Goal: Task Accomplishment & Management: Use online tool/utility

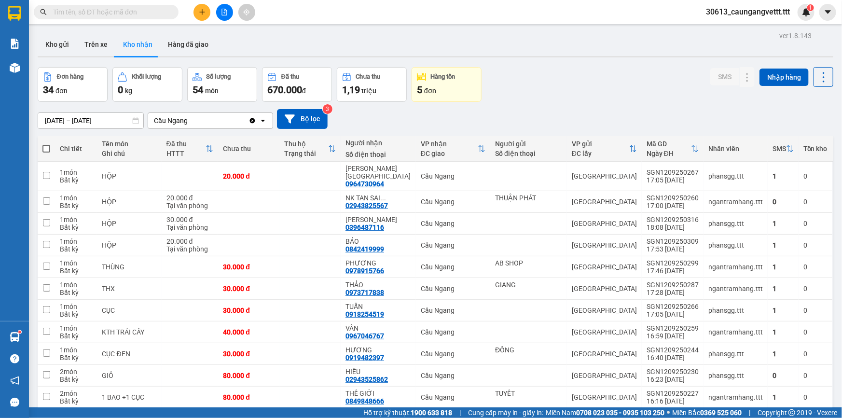
scroll to position [58, 0]
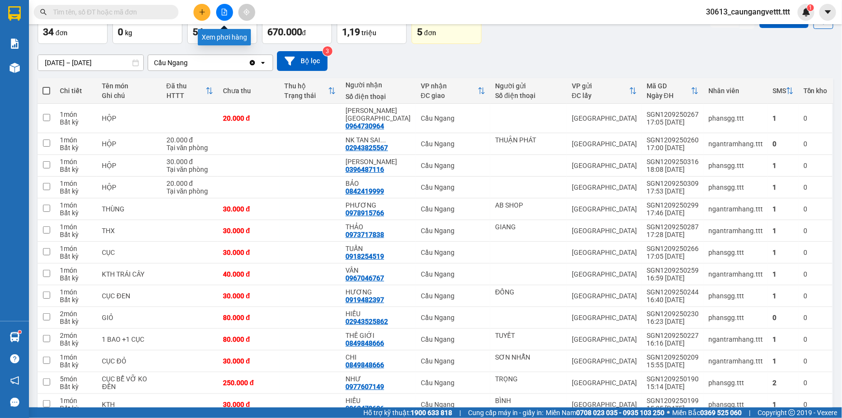
click at [223, 11] on icon "file-add" at bounding box center [224, 12] width 7 height 7
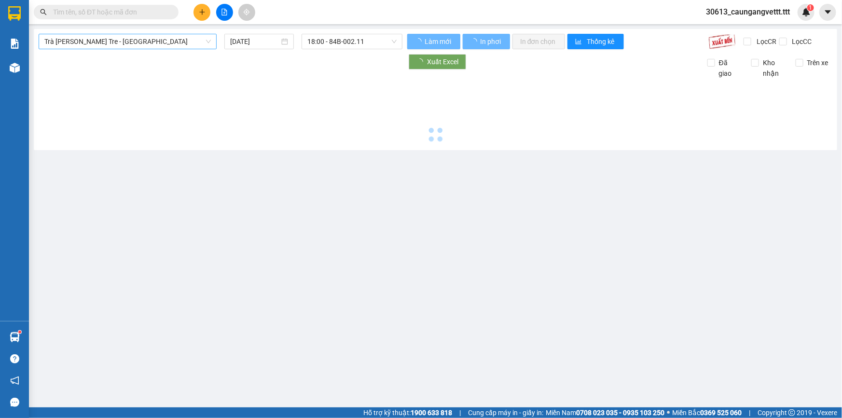
type input "[DATE]"
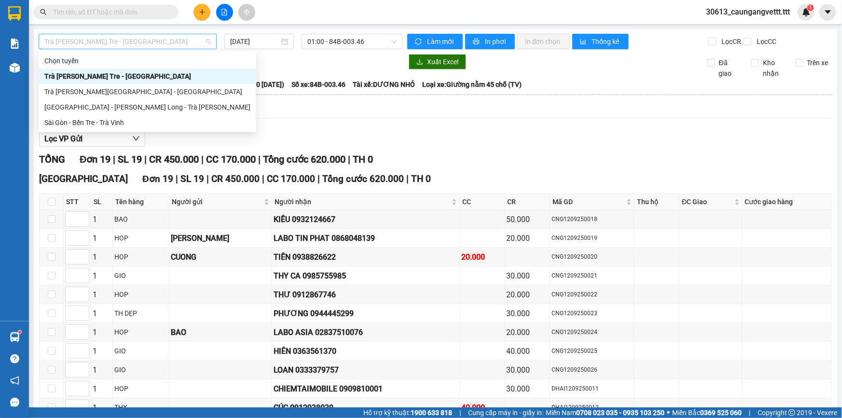
click at [127, 42] on span "Trà [PERSON_NAME] Tre - [GEOGRAPHIC_DATA]" at bounding box center [127, 41] width 166 height 14
click at [116, 123] on div "Sài Gòn - Bến Tre - Trà Vinh" at bounding box center [147, 122] width 206 height 11
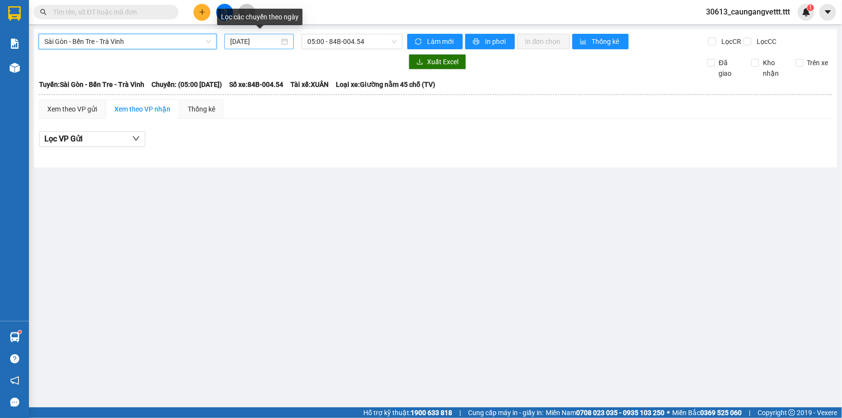
click at [242, 41] on input "[DATE]" at bounding box center [254, 41] width 49 height 11
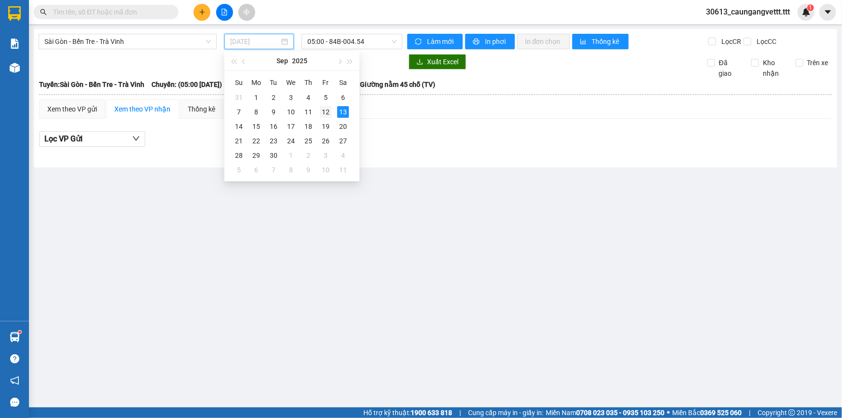
click at [325, 110] on div "12" at bounding box center [326, 112] width 12 height 12
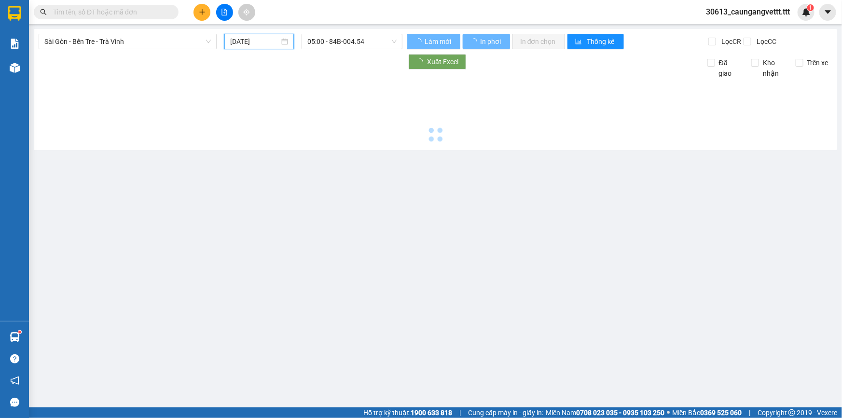
type input "[DATE]"
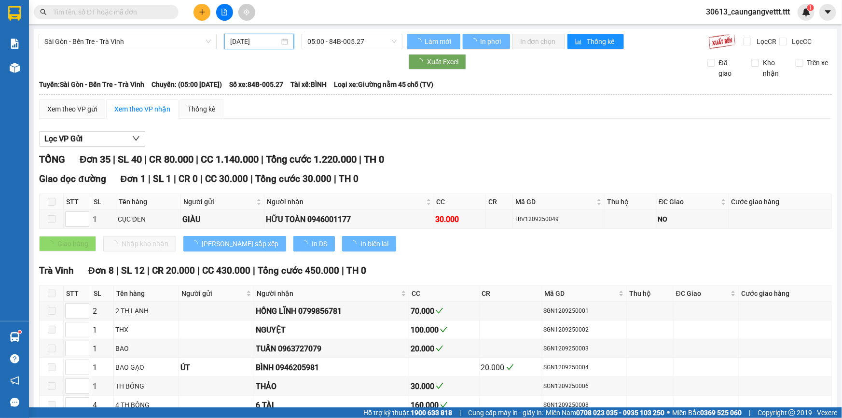
click at [330, 43] on span "05:00 - 84B-005.27" at bounding box center [351, 41] width 89 height 14
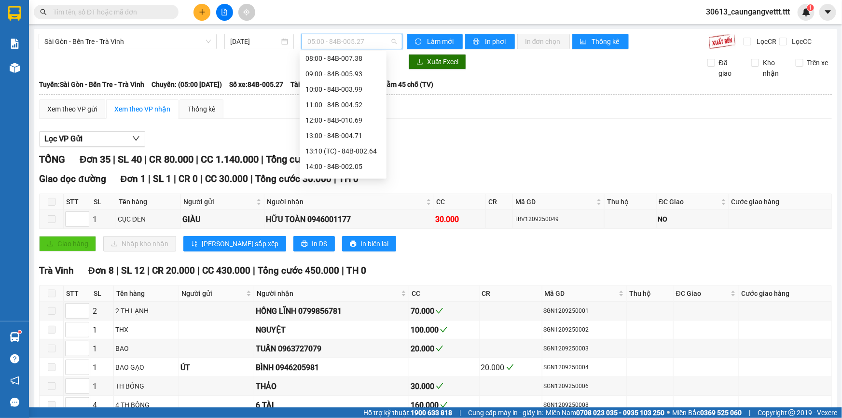
scroll to position [200, 0]
click at [329, 166] on div "22:00 - 84B-010.68" at bounding box center [342, 169] width 75 height 11
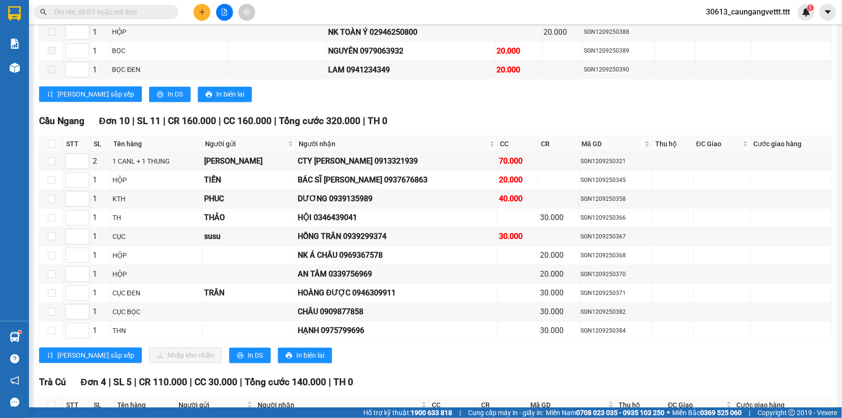
scroll to position [994, 0]
click at [51, 157] on input "checkbox" at bounding box center [52, 161] width 8 height 8
checkbox input "true"
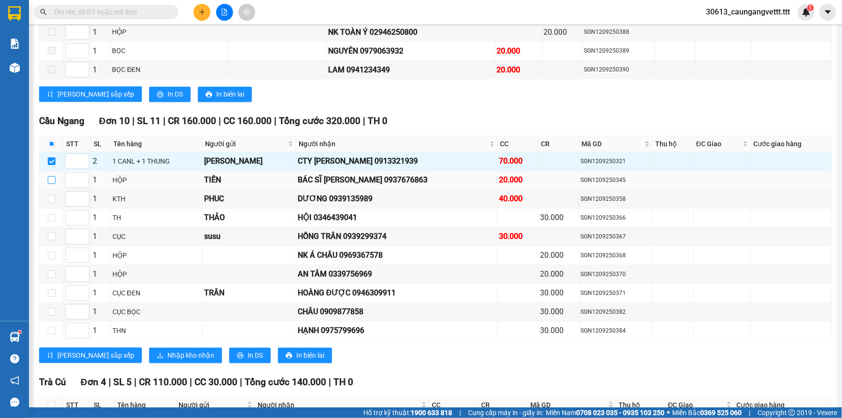
click at [53, 176] on input "checkbox" at bounding box center [52, 180] width 8 height 8
checkbox input "true"
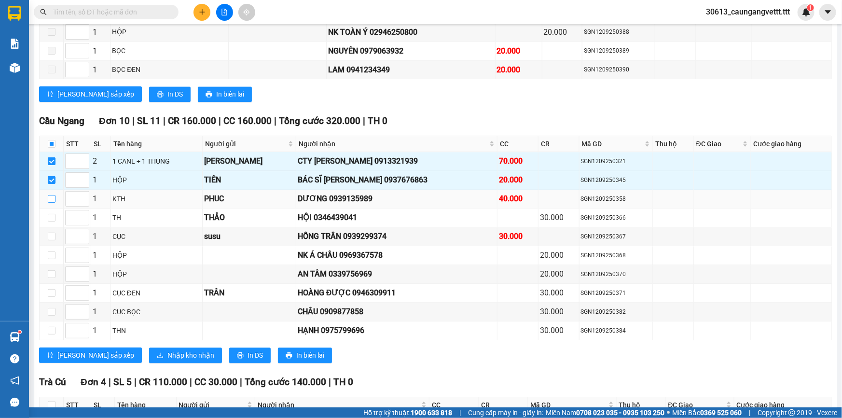
click at [53, 195] on input "checkbox" at bounding box center [52, 199] width 8 height 8
checkbox input "true"
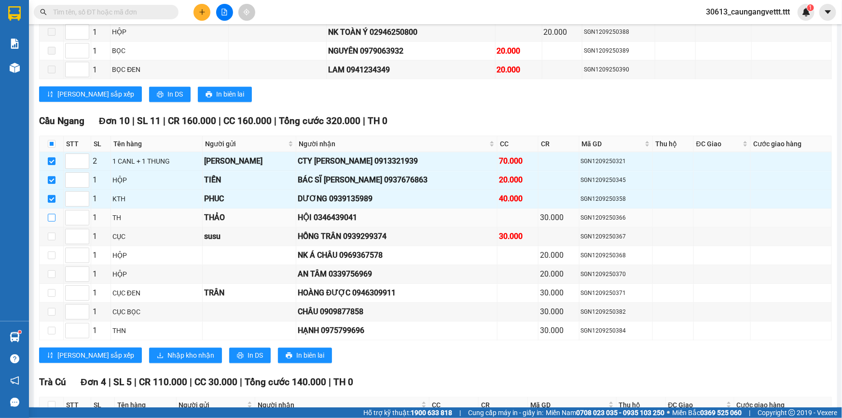
click at [49, 214] on input "checkbox" at bounding box center [52, 218] width 8 height 8
checkbox input "true"
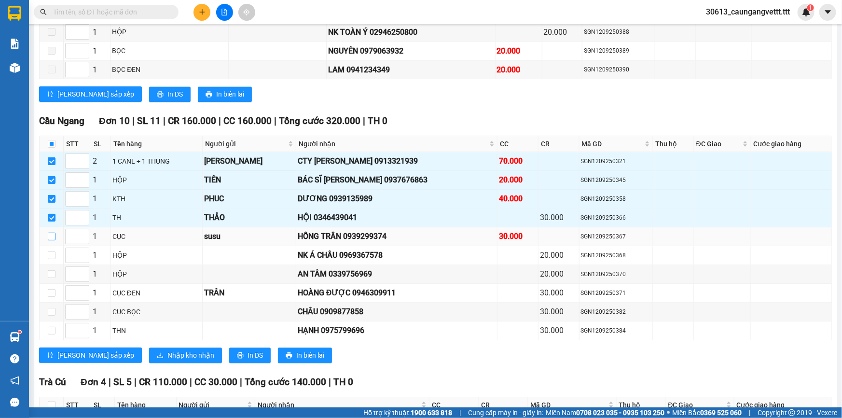
click at [52, 233] on input "checkbox" at bounding box center [52, 237] width 8 height 8
checkbox input "true"
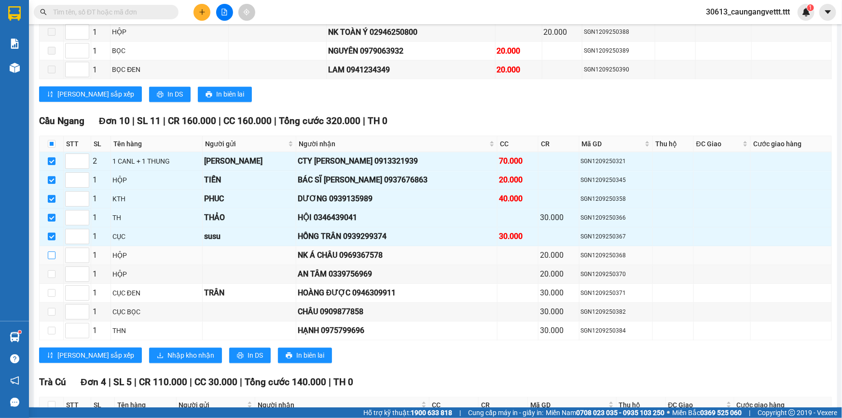
click at [51, 251] on input "checkbox" at bounding box center [52, 255] width 8 height 8
checkbox input "true"
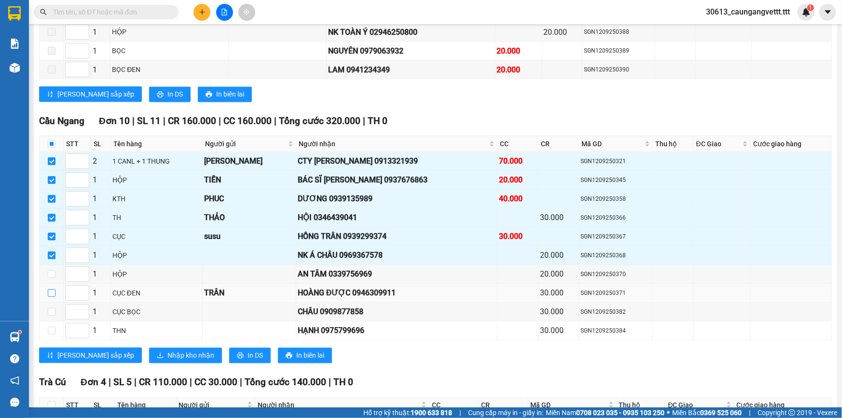
click at [53, 289] on input "checkbox" at bounding box center [52, 293] width 8 height 8
checkbox input "true"
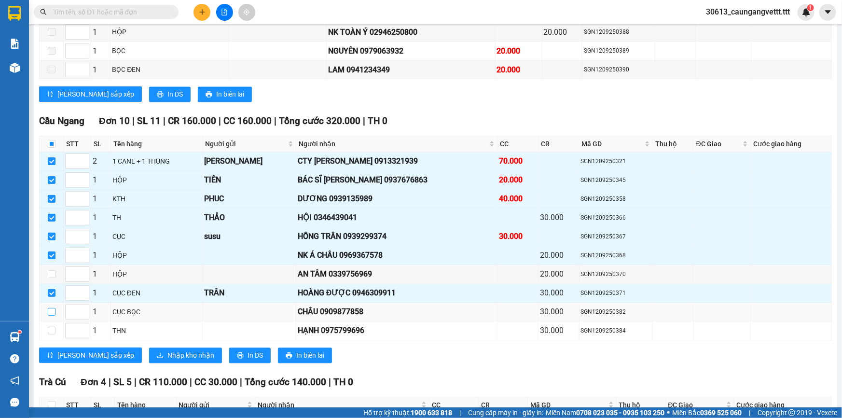
click at [53, 308] on input "checkbox" at bounding box center [52, 312] width 8 height 8
checkbox input "true"
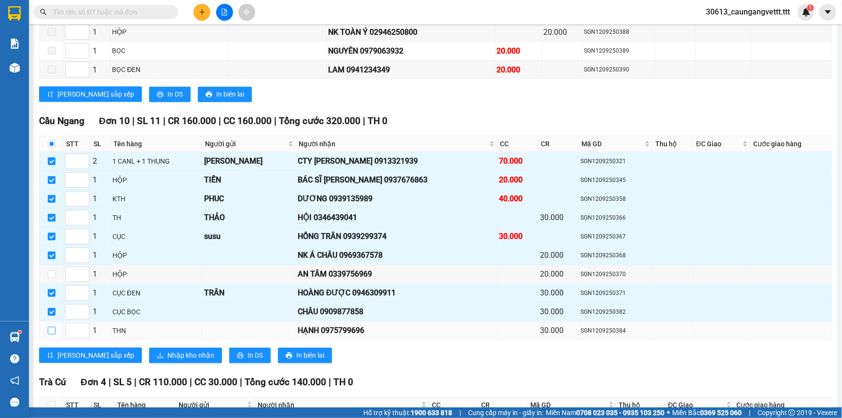
click at [50, 327] on input "checkbox" at bounding box center [52, 331] width 8 height 8
checkbox input "true"
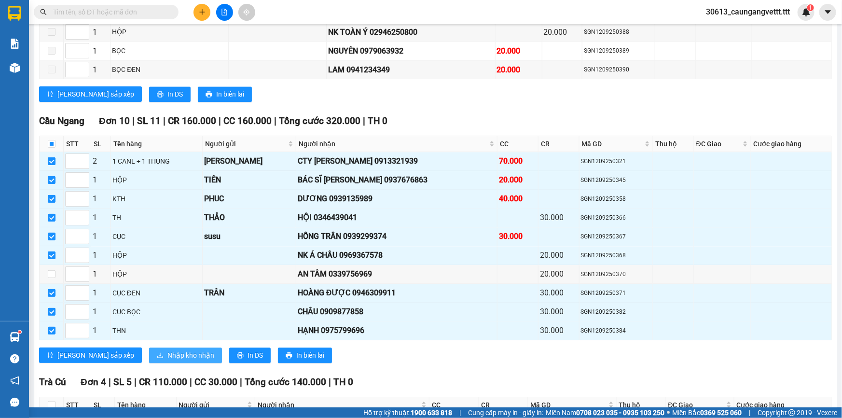
click at [167, 350] on span "Nhập kho nhận" at bounding box center [190, 355] width 47 height 11
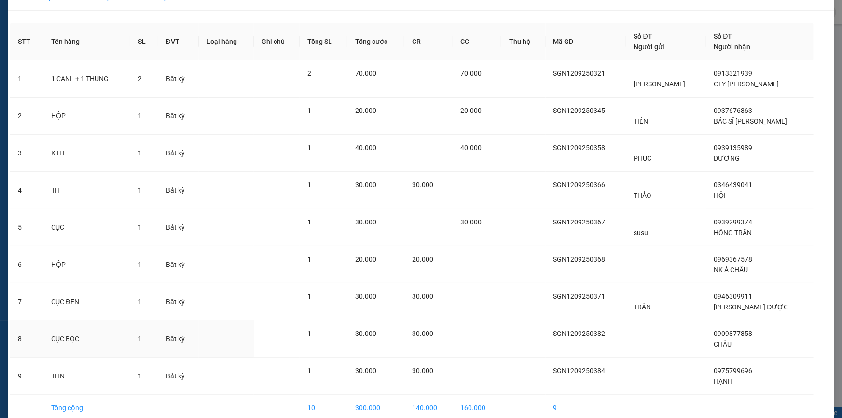
scroll to position [67, 0]
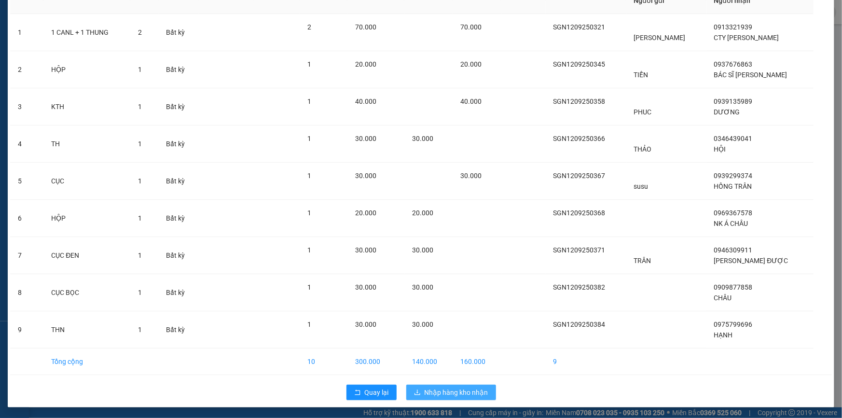
click at [455, 387] on span "Nhập hàng kho nhận" at bounding box center [457, 392] width 64 height 11
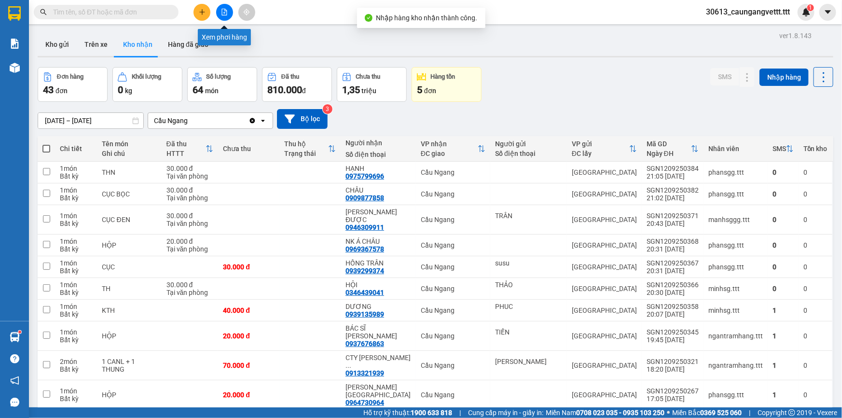
click at [224, 11] on icon "file-add" at bounding box center [224, 12] width 5 height 7
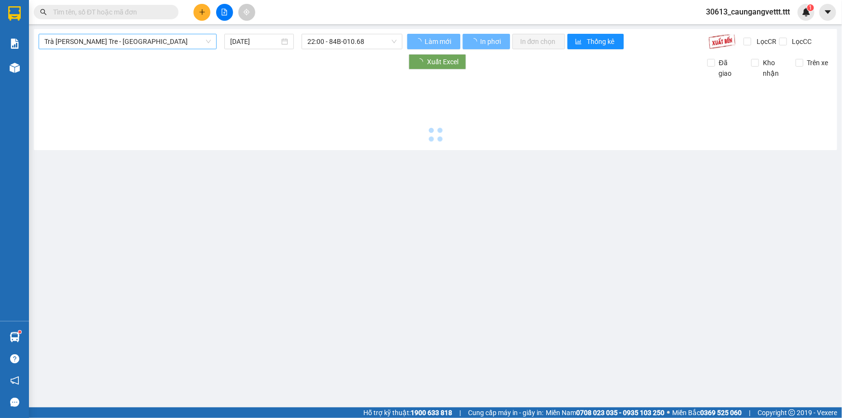
type input "[DATE]"
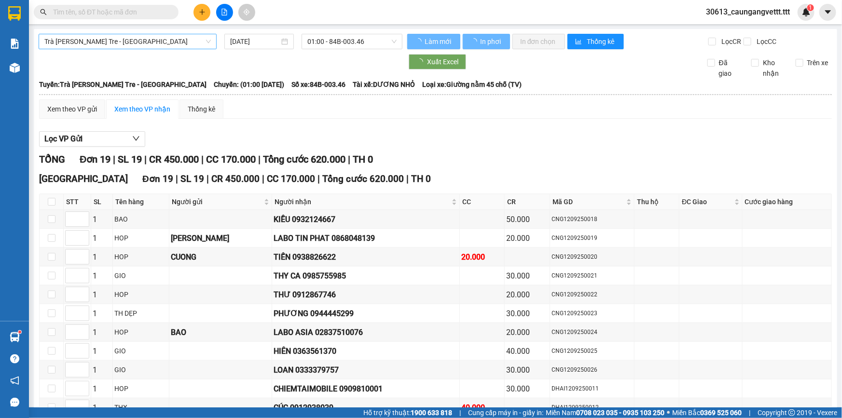
click at [135, 40] on span "Trà [PERSON_NAME] Tre - [GEOGRAPHIC_DATA]" at bounding box center [127, 41] width 166 height 14
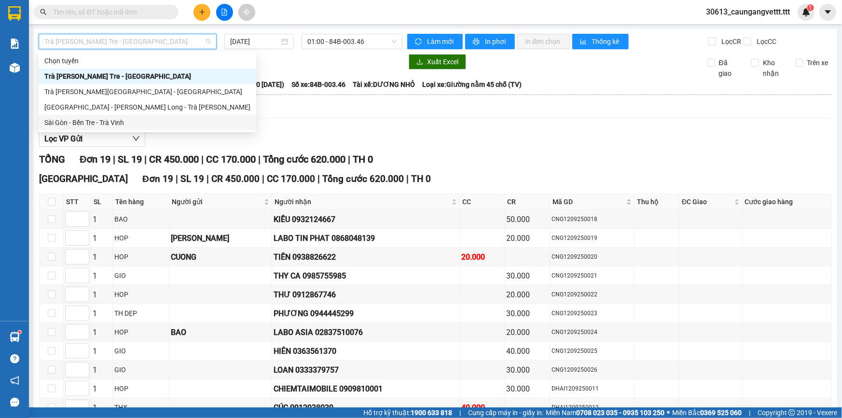
click at [123, 117] on div "Sài Gòn - Bến Tre - Trà Vinh" at bounding box center [147, 122] width 206 height 11
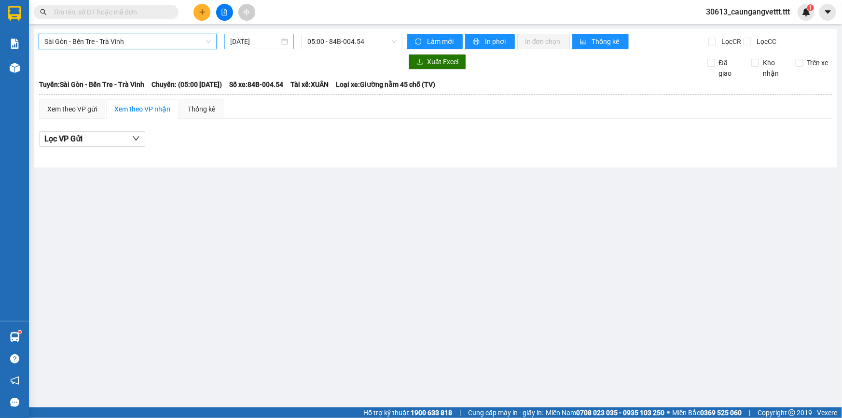
click at [235, 36] on input "[DATE]" at bounding box center [254, 41] width 49 height 11
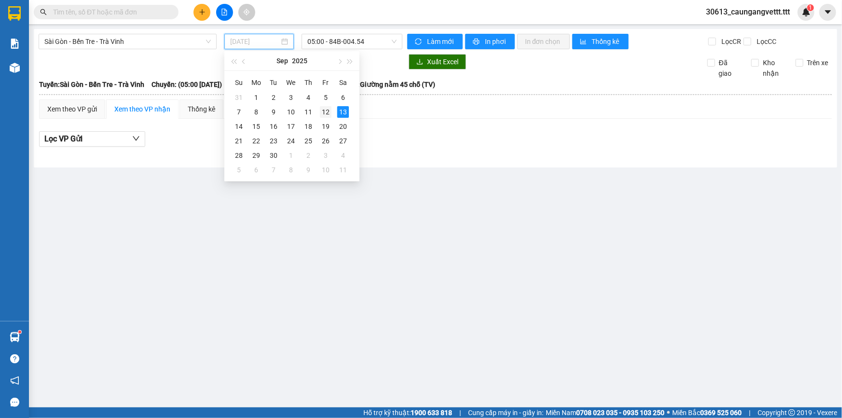
click at [327, 110] on div "12" at bounding box center [326, 112] width 12 height 12
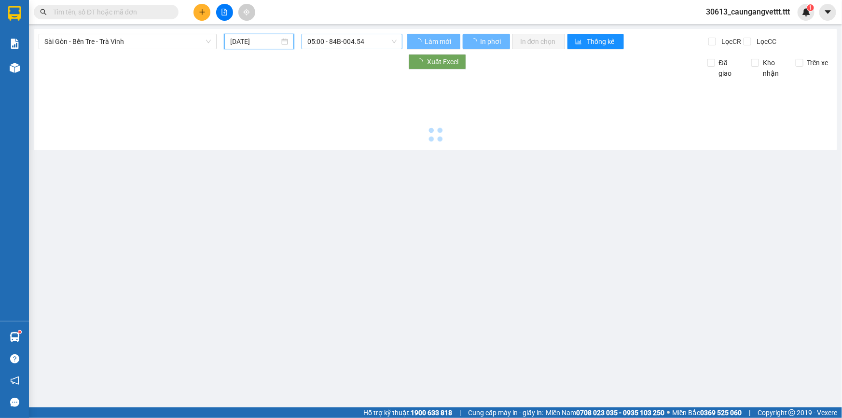
type input "[DATE]"
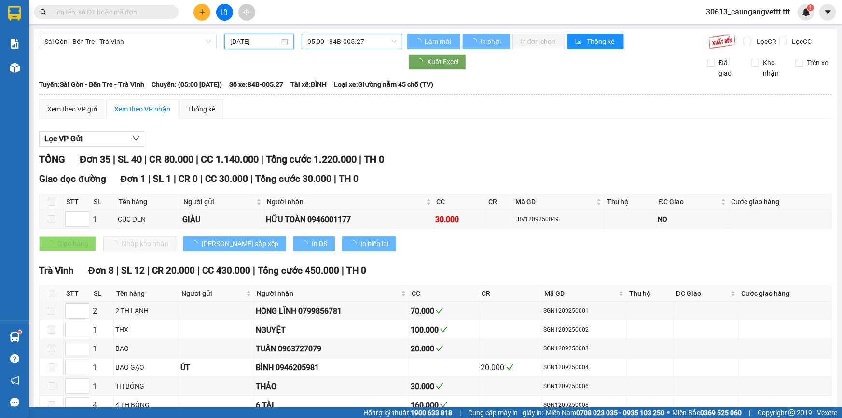
click at [335, 44] on span "05:00 - 84B-005.27" at bounding box center [351, 41] width 89 height 14
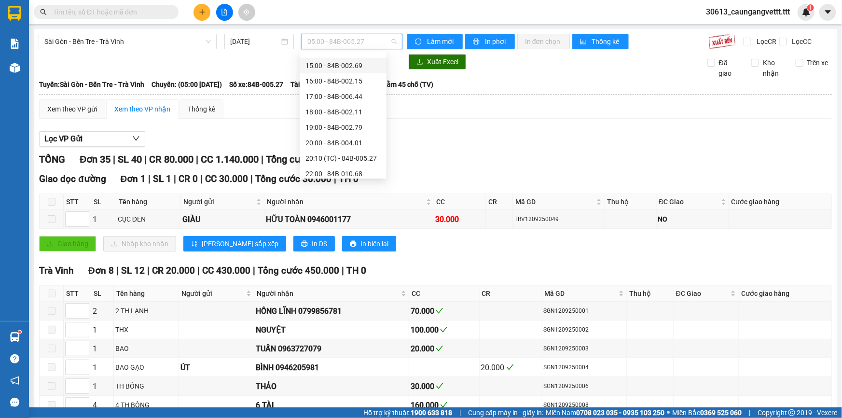
scroll to position [200, 0]
click at [325, 152] on div "20:10 (TC) - 84B-005.27" at bounding box center [342, 154] width 75 height 11
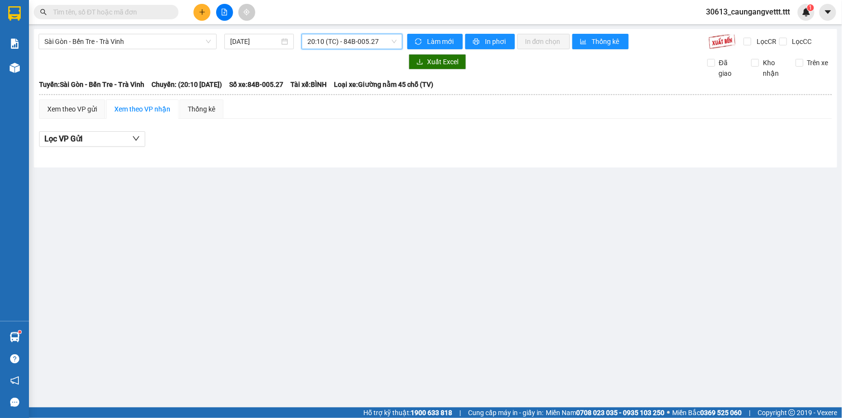
drag, startPoint x: 341, startPoint y: 44, endPoint x: 340, endPoint y: 61, distance: 16.9
click at [341, 45] on span "20:10 (TC) - 84B-005.27" at bounding box center [351, 41] width 89 height 14
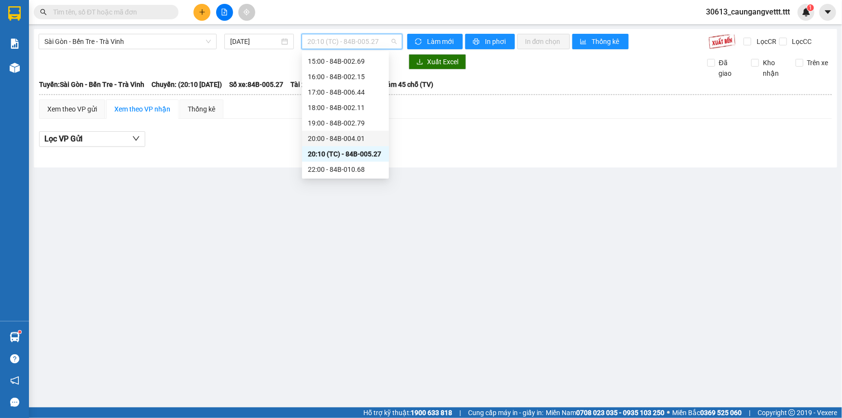
click at [337, 138] on div "20:00 - 84B-004.01" at bounding box center [345, 138] width 75 height 11
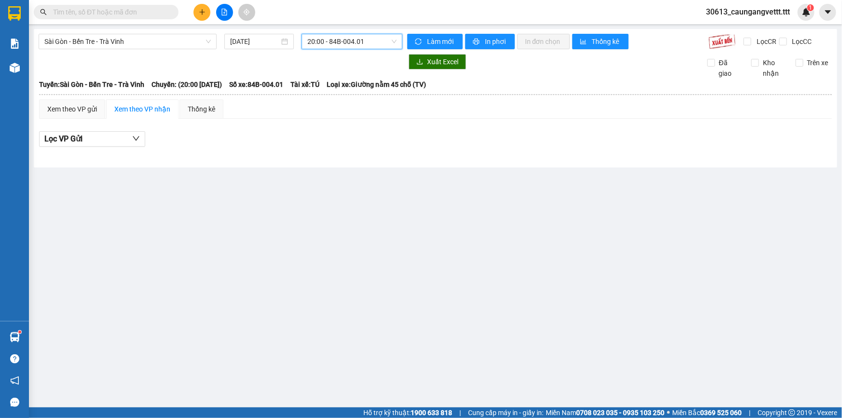
click at [342, 42] on span "20:00 - 84B-004.01" at bounding box center [351, 41] width 89 height 14
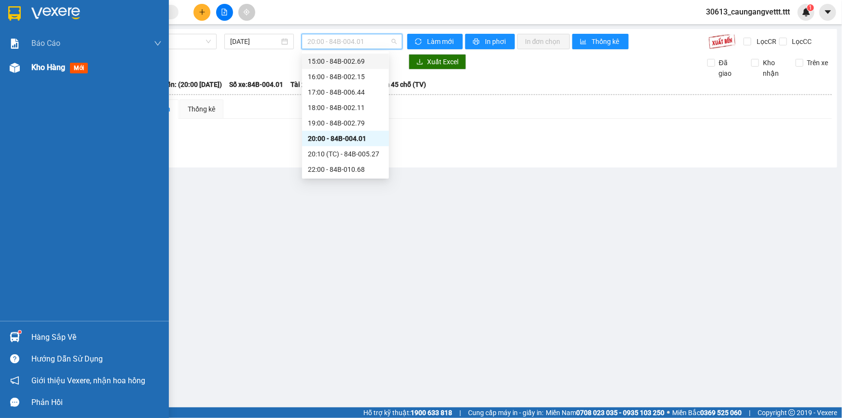
click at [43, 65] on span "Kho hàng" at bounding box center [48, 67] width 34 height 9
